Goal: Task Accomplishment & Management: Manage account settings

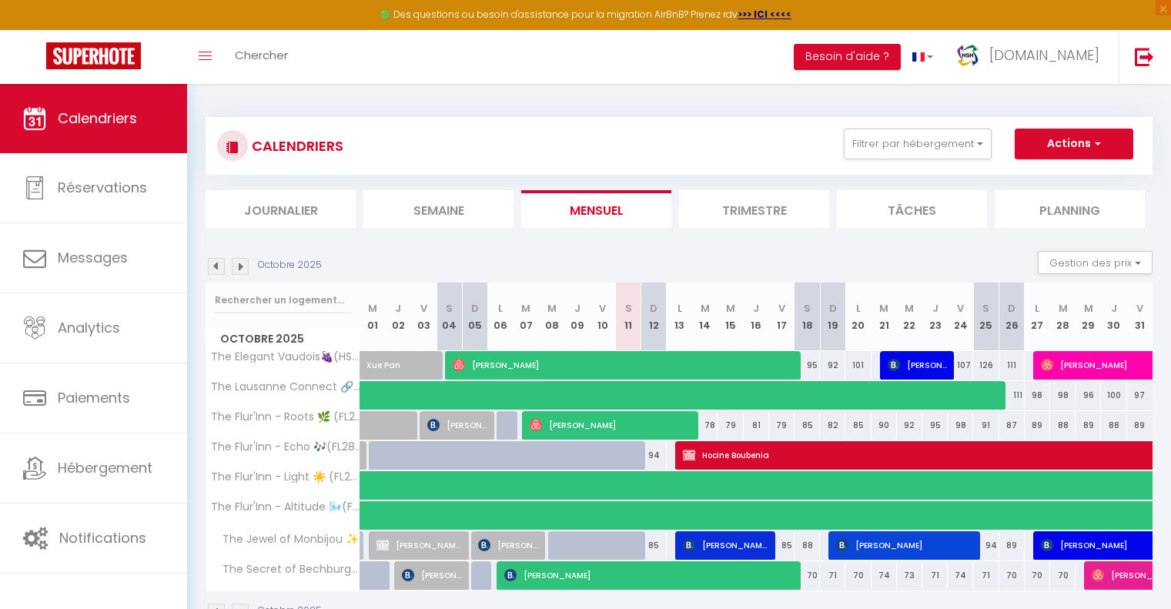
scroll to position [84, 0]
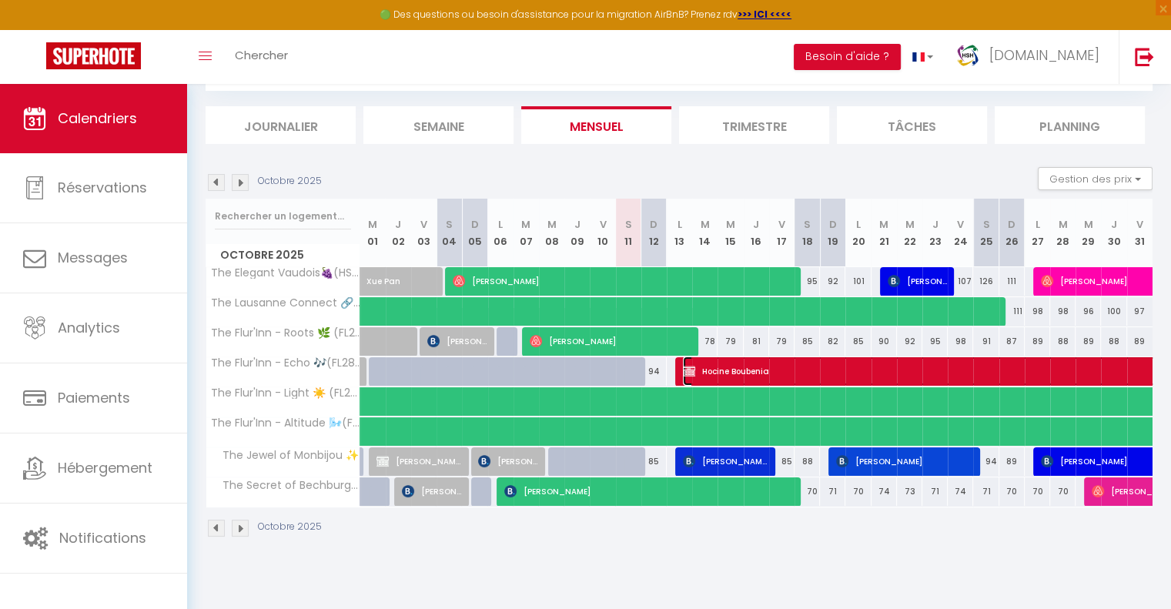
select select "KO"
select select "0"
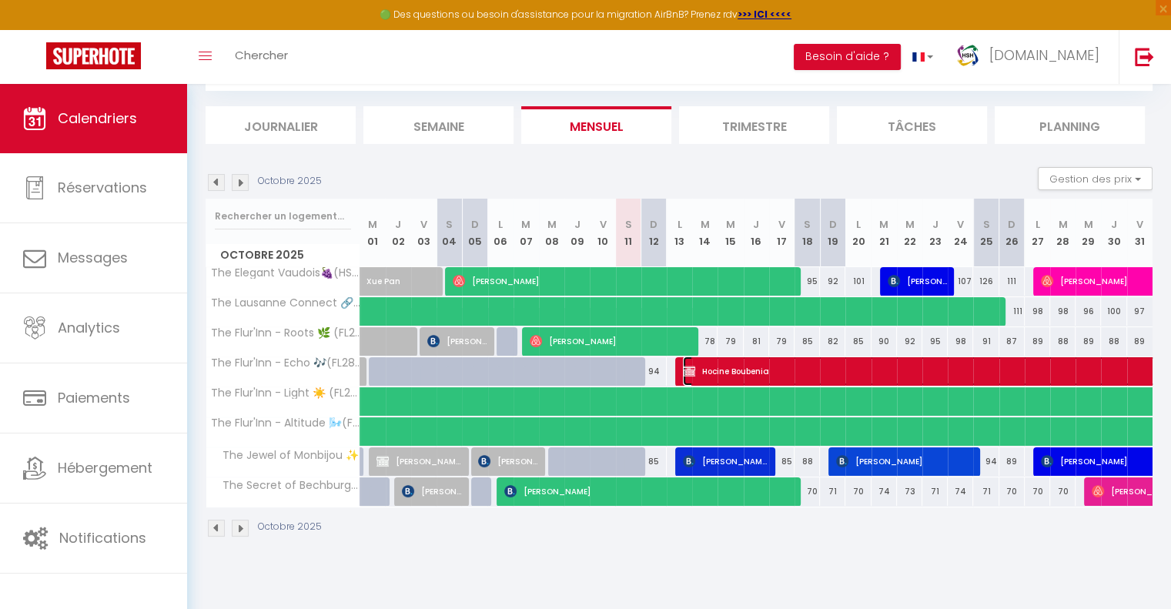
select select "1"
select select
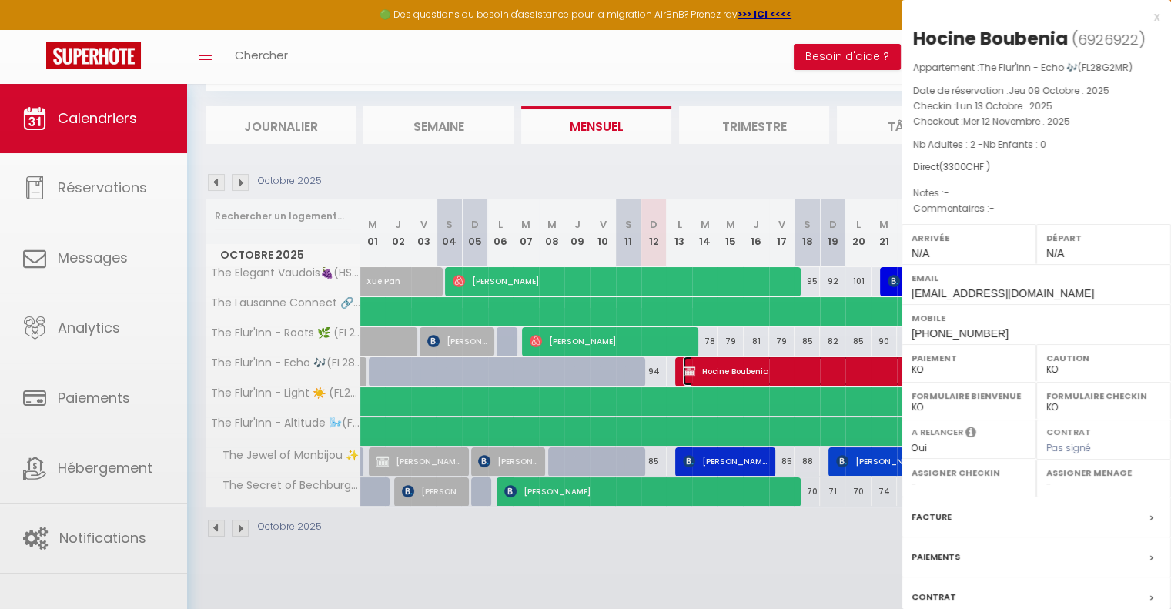
select select "47598"
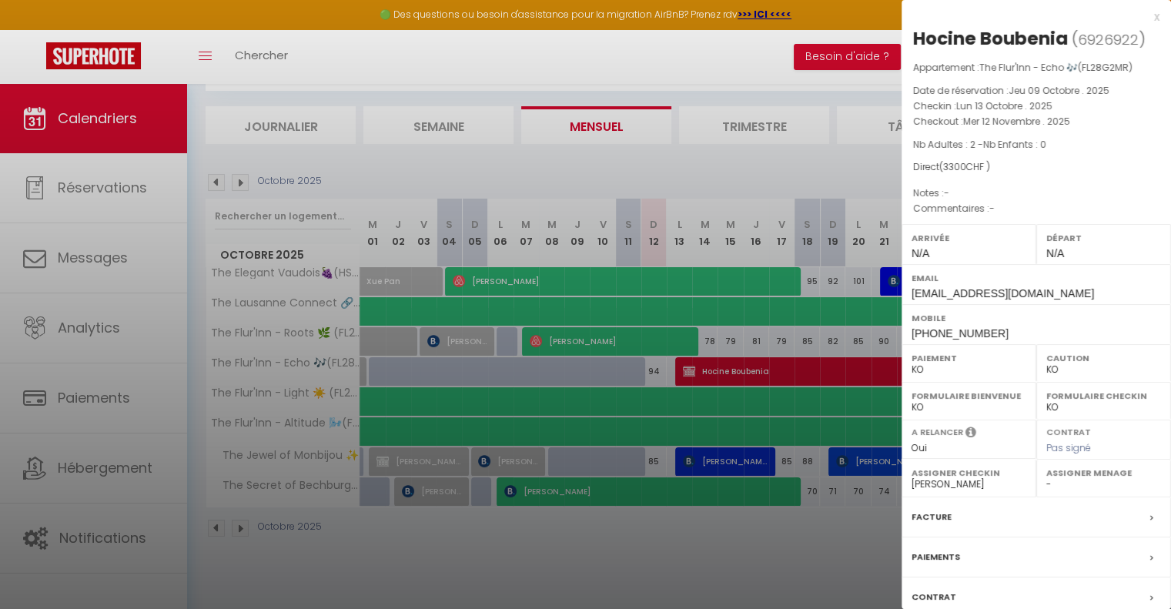
click at [102, 396] on div at bounding box center [585, 304] width 1171 height 609
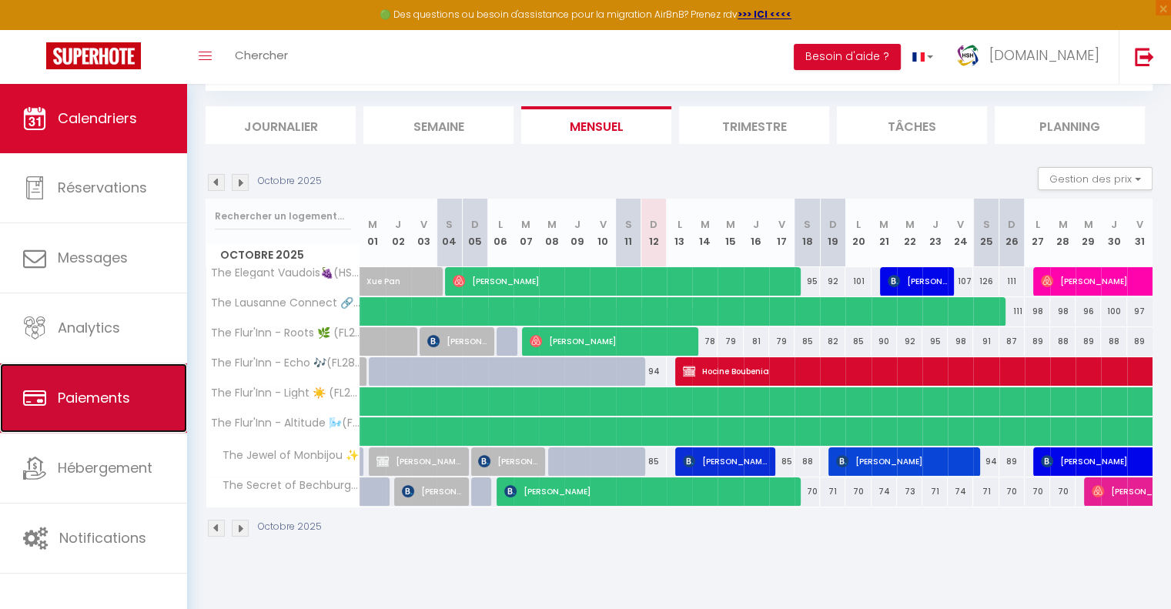
click at [100, 397] on span "Paiements" at bounding box center [94, 397] width 72 height 19
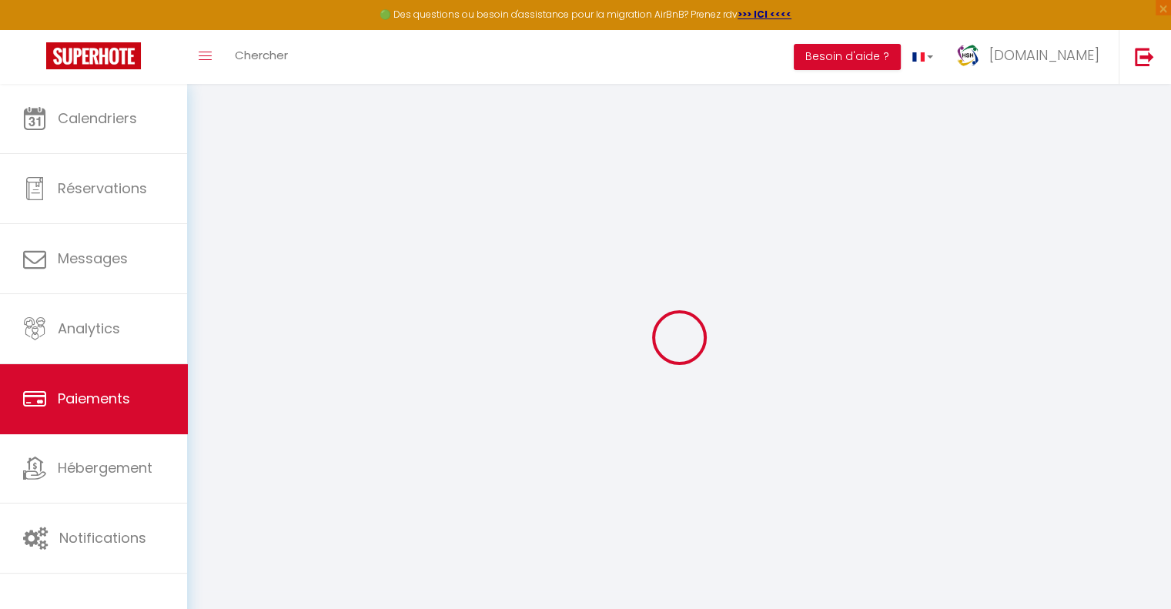
select select "2"
select select "0"
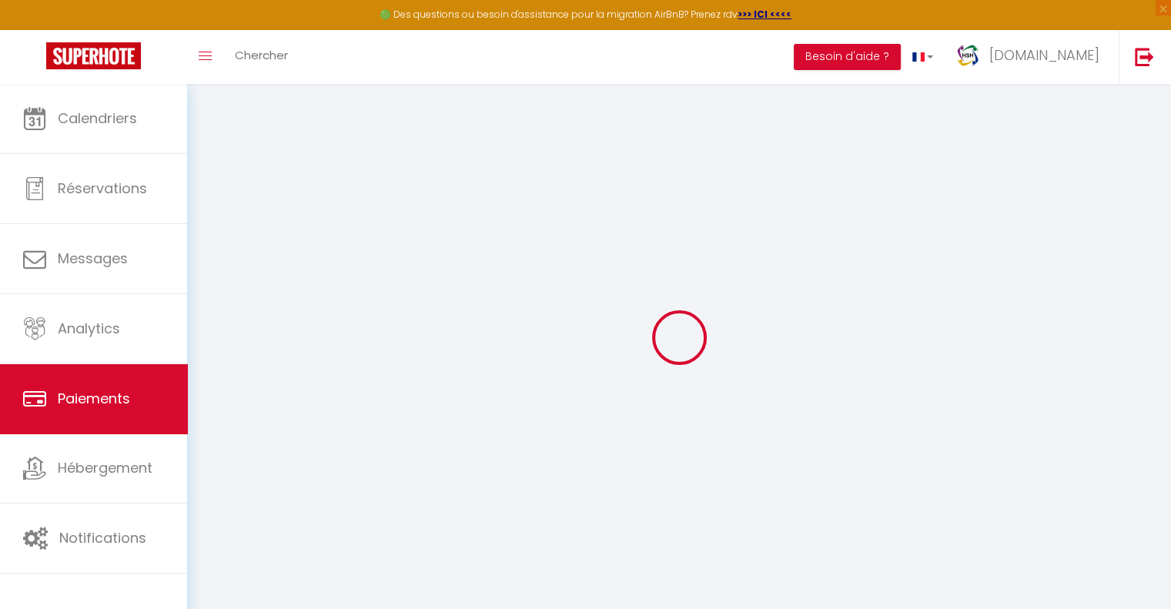
select select "0"
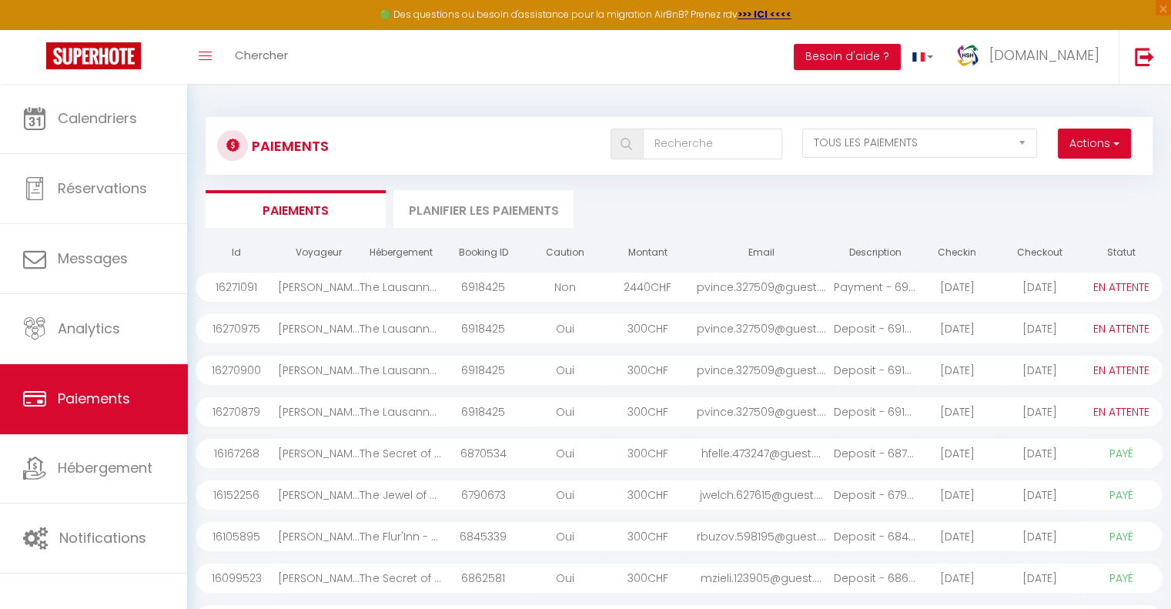
click at [409, 289] on div "The Lausanne Connect 🔗 (HSH [GEOGRAPHIC_DATA])" at bounding box center [400, 286] width 82 height 29
